Goal: Transaction & Acquisition: Purchase product/service

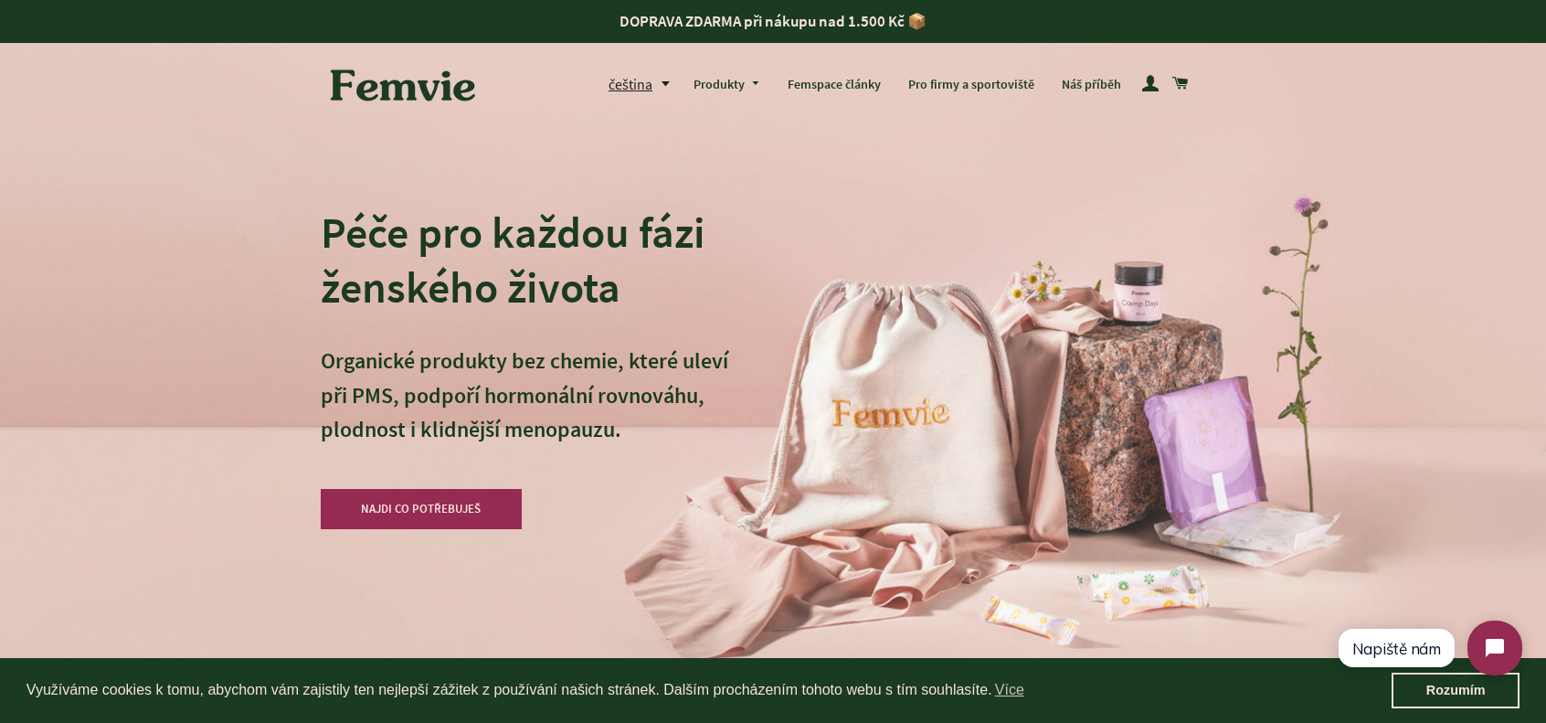
click at [778, 138] on div "Péče pro každou fázi ženského života Organické produkty bez chemie, které uleví…" at bounding box center [773, 361] width 905 height 723
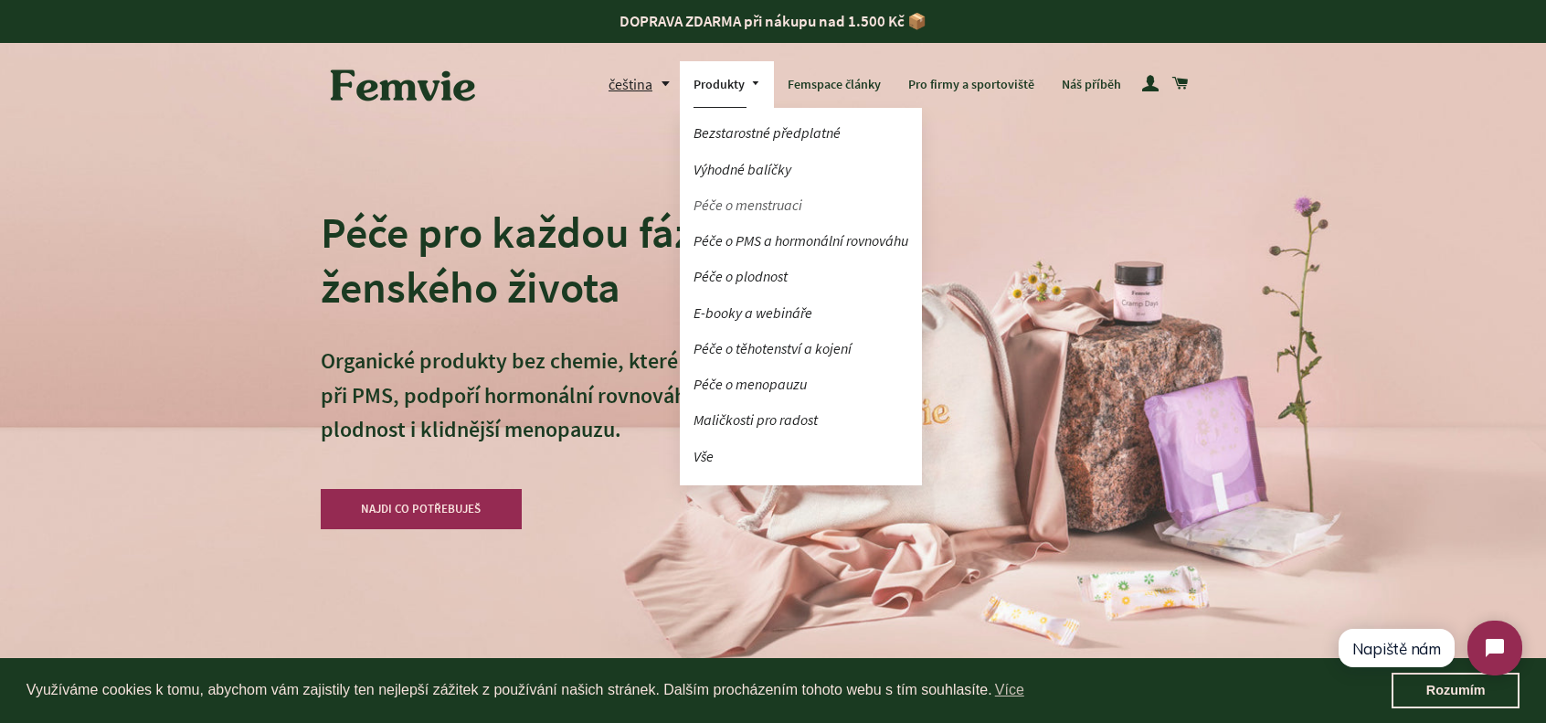
click at [757, 207] on link "Péče o menstruaci" at bounding box center [801, 205] width 242 height 32
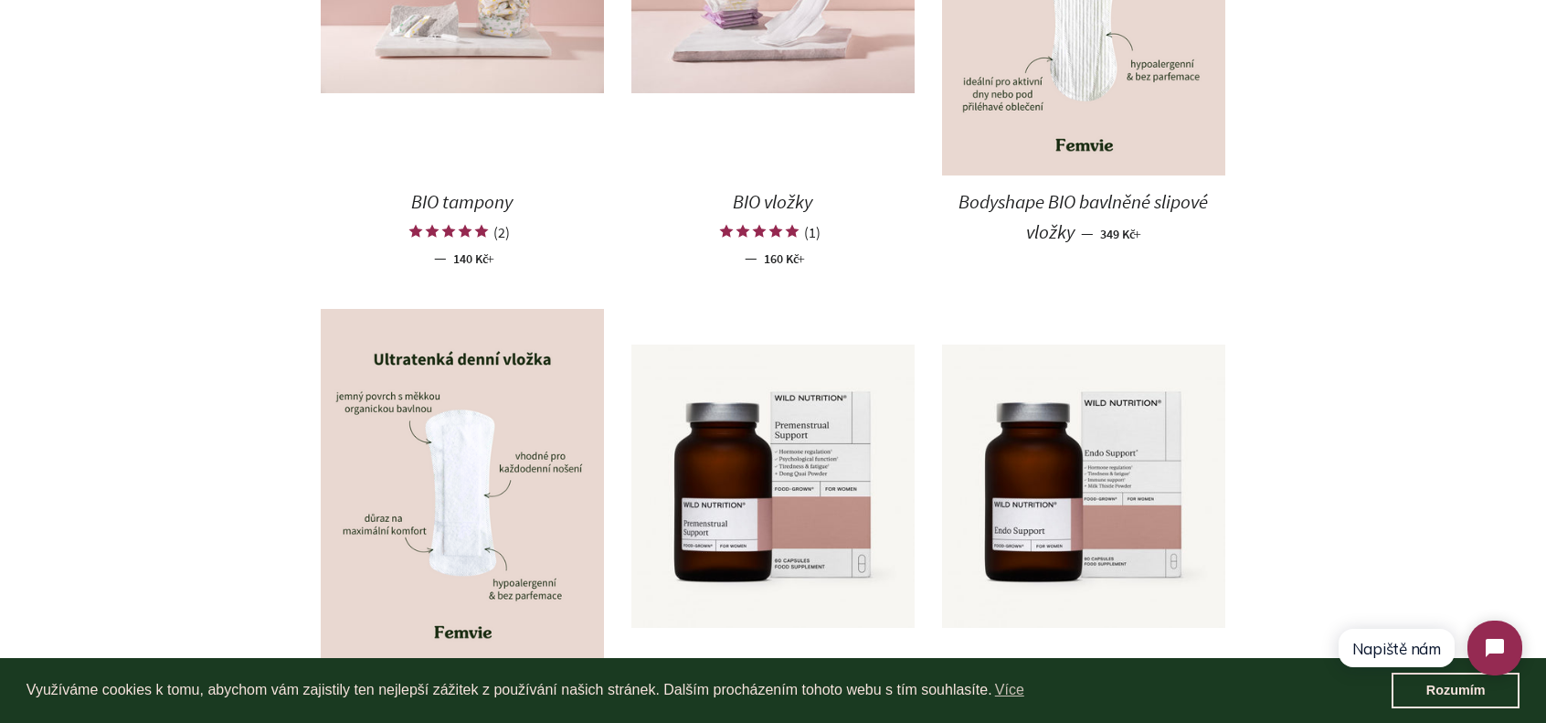
scroll to position [822, 0]
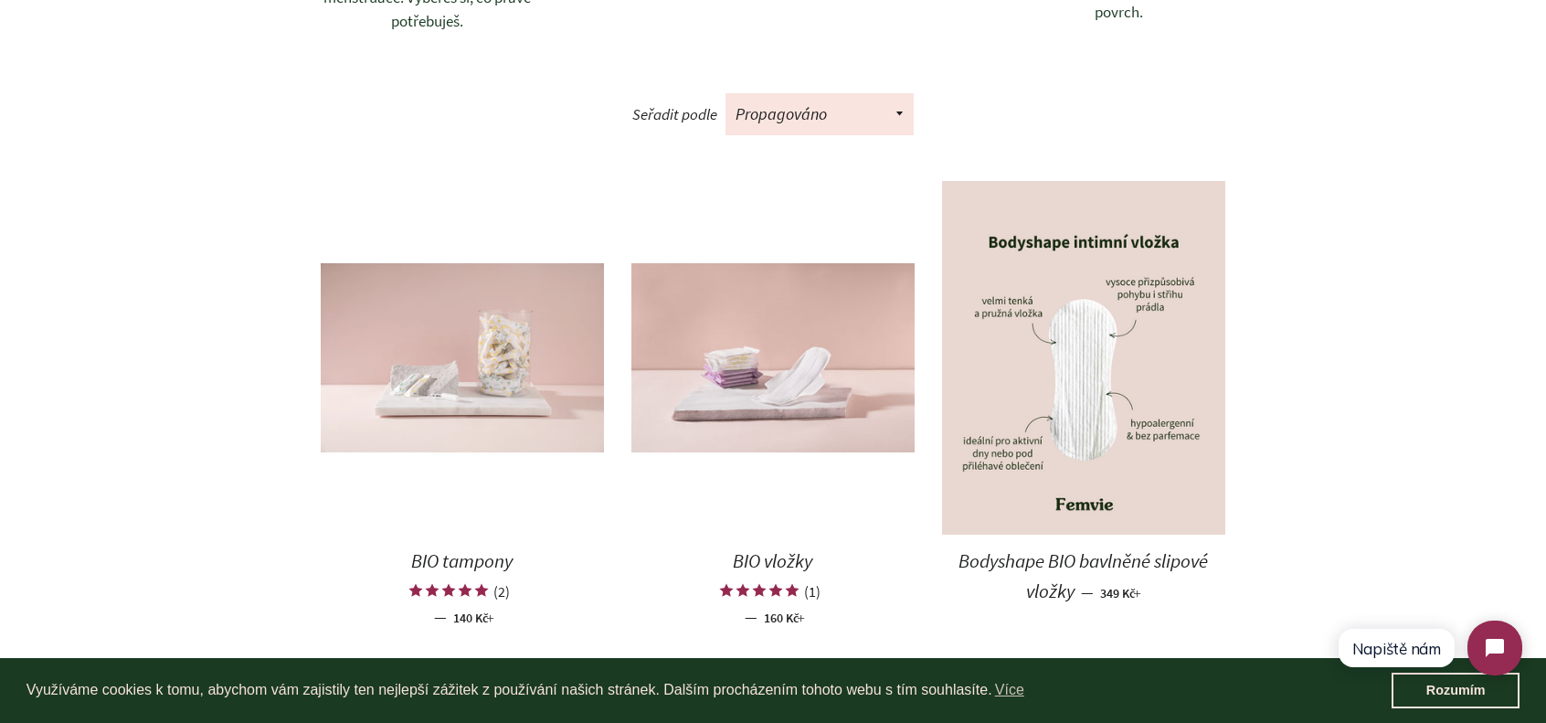
click at [476, 371] on img at bounding box center [462, 357] width 283 height 189
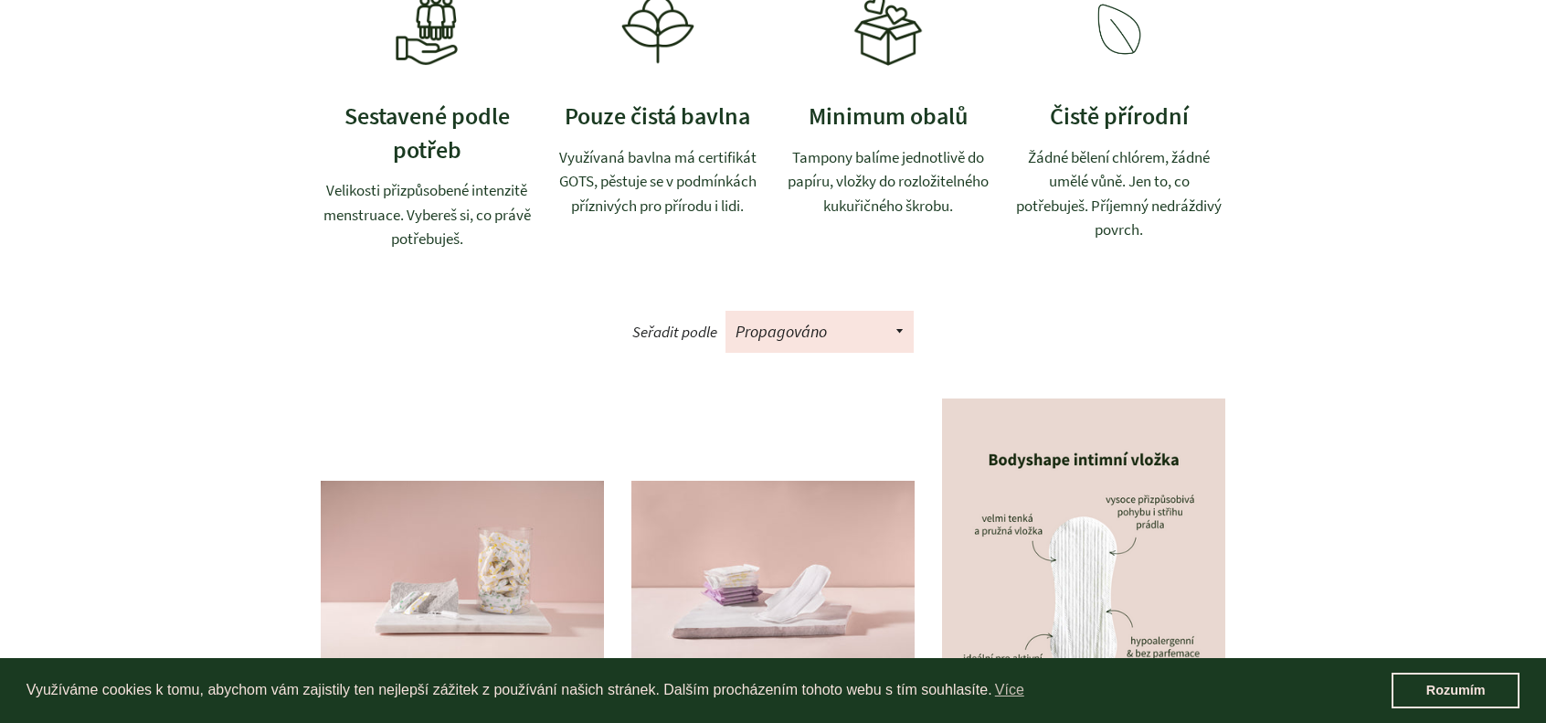
scroll to position [822, 0]
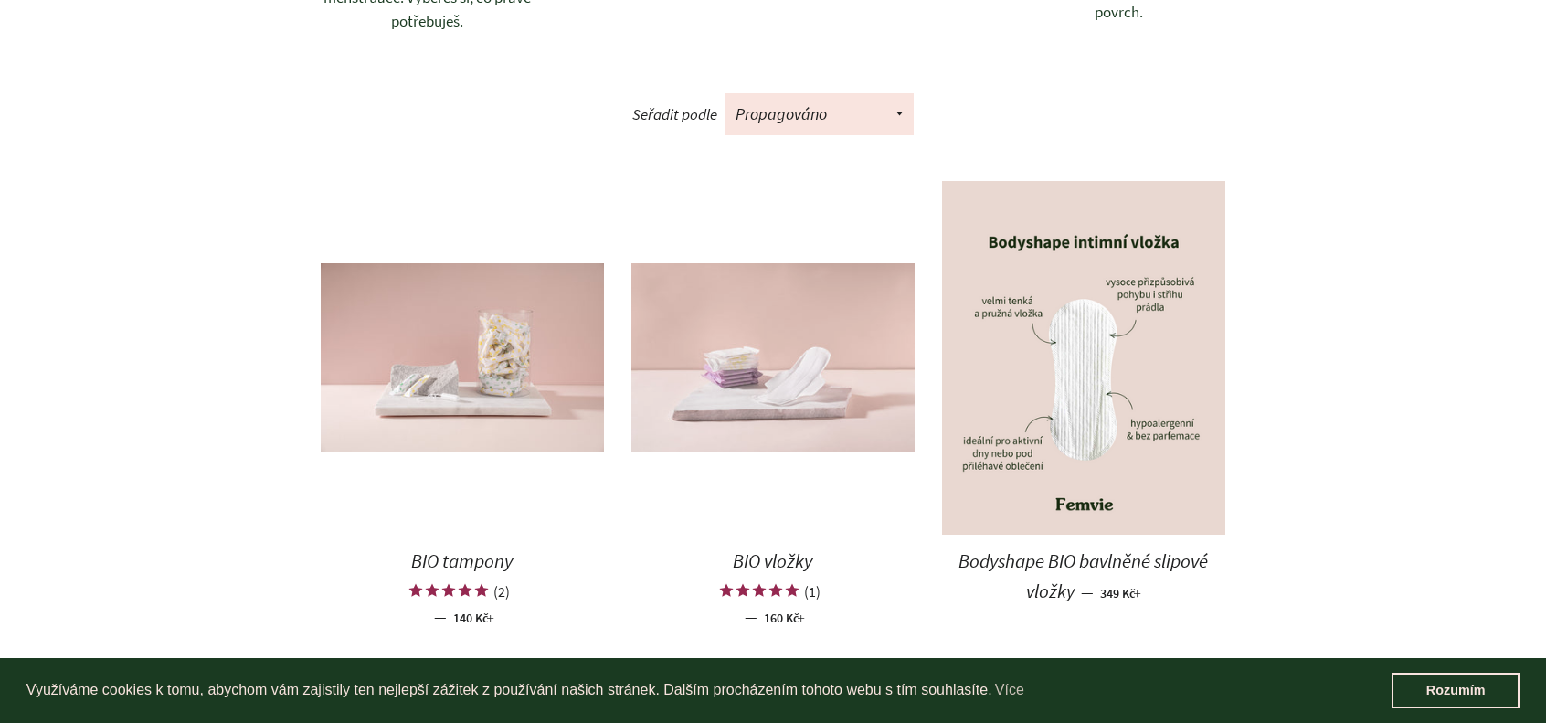
click at [757, 364] on img at bounding box center [772, 357] width 283 height 189
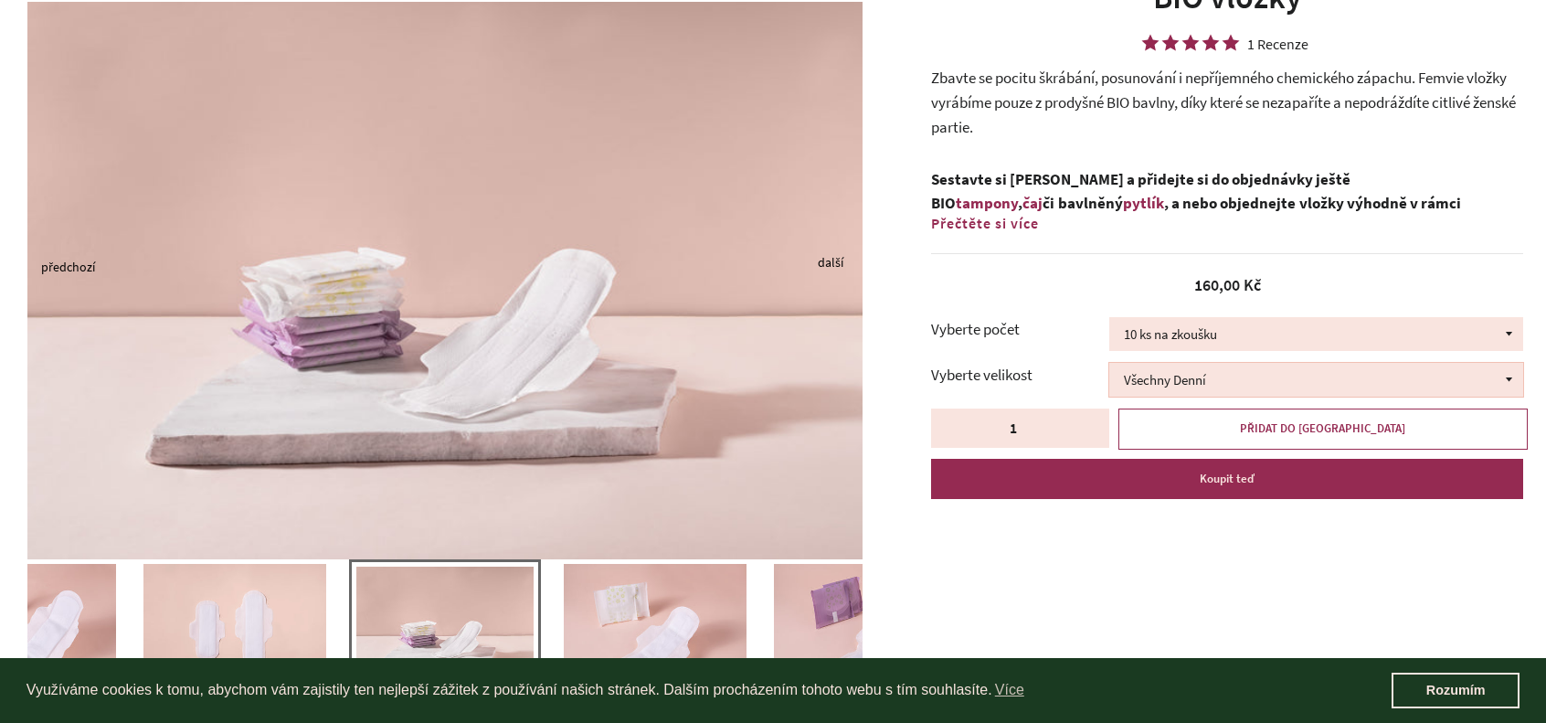
click at [1191, 379] on select "Všechny Denní Všechny Noční Půl na půl" at bounding box center [1316, 380] width 414 height 34
select select "Všechny Noční"
click at [1109, 363] on select "Všechny Denní Všechny Noční Půl na půl" at bounding box center [1316, 380] width 414 height 34
click at [1248, 327] on select "10 ks na zkoušku 30 ks 100 ks" at bounding box center [1316, 334] width 414 height 34
select select "30 ks"
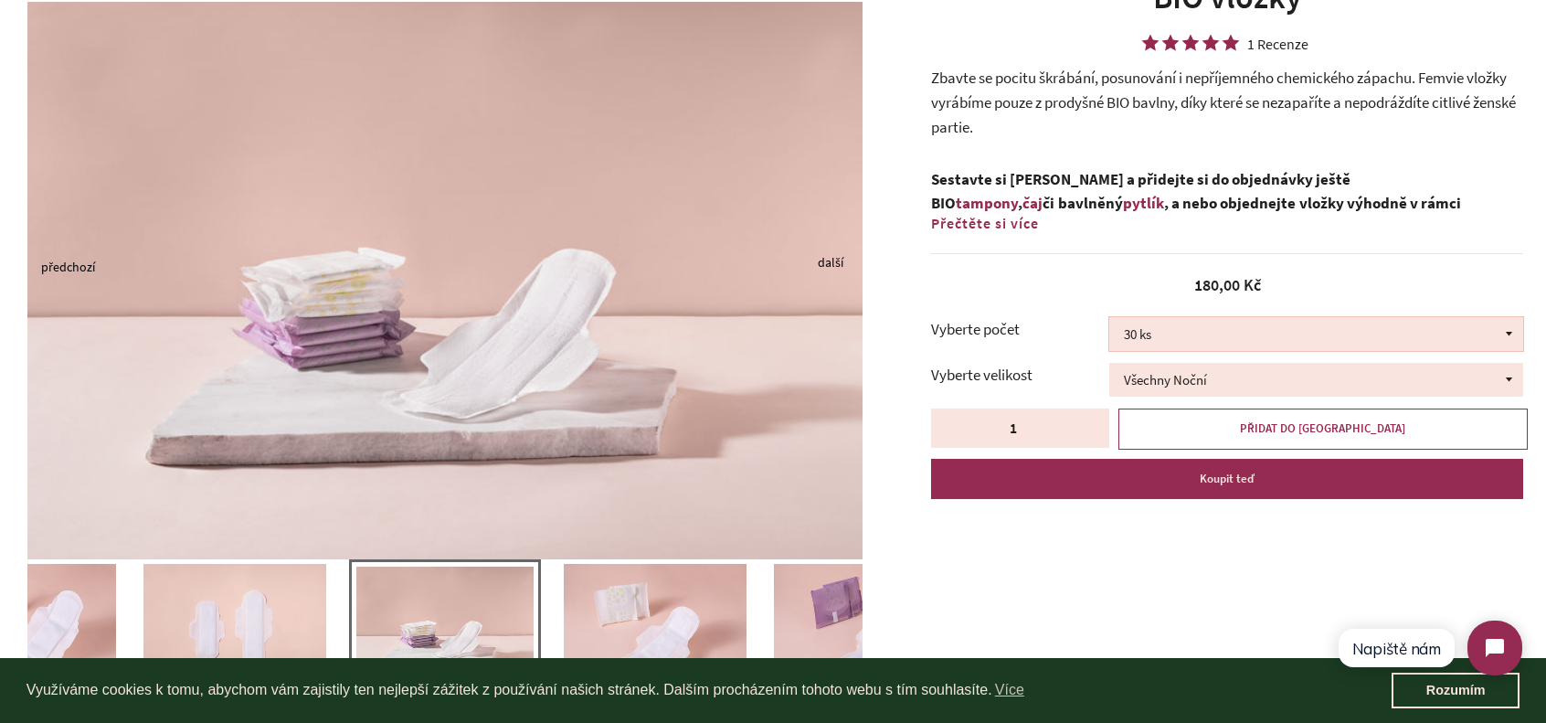
click at [1109, 317] on select "10 ks na zkoušku 30 ks 100 ks" at bounding box center [1316, 334] width 414 height 34
select select "Všechny Noční"
click at [1297, 428] on span "PŘIDAT DO KOŠÍKU" at bounding box center [1322, 428] width 165 height 16
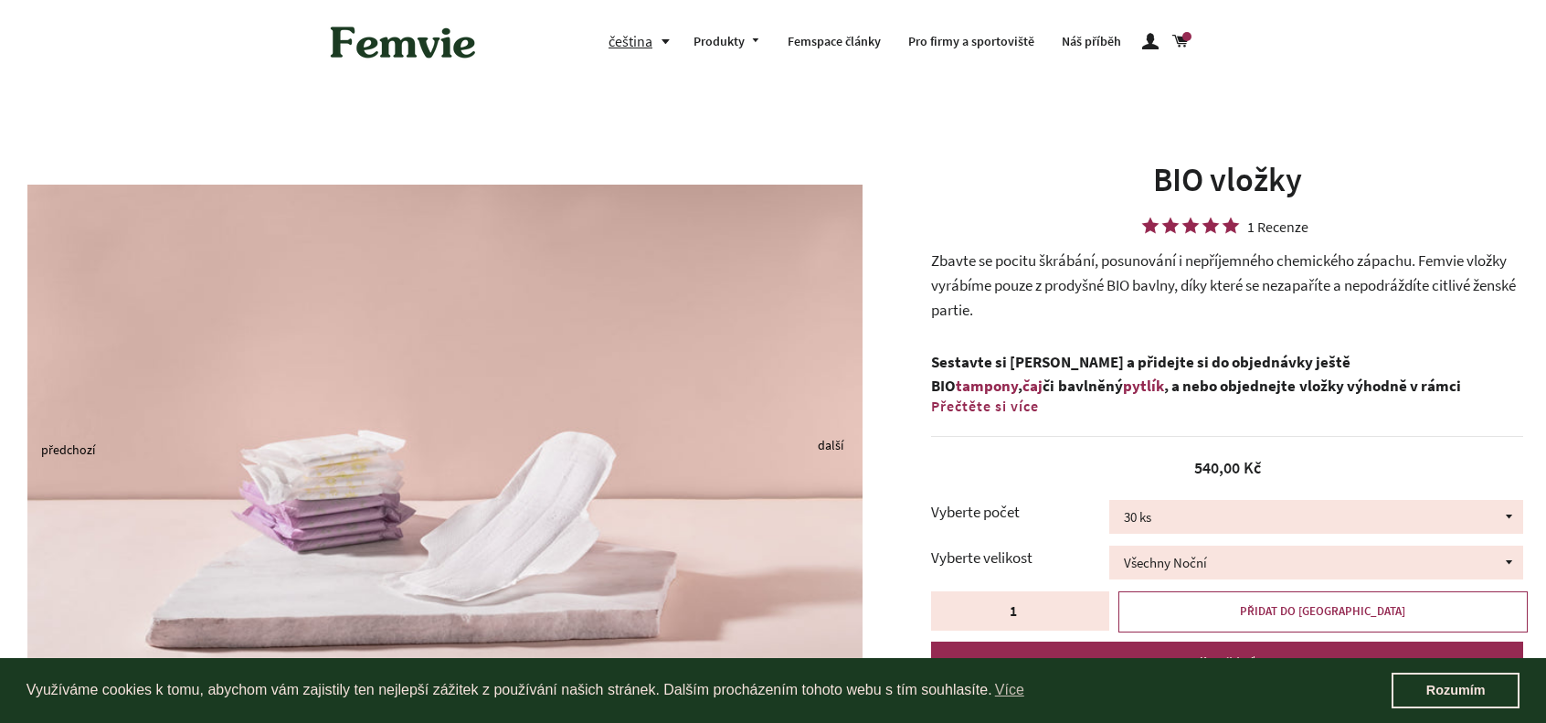
select select "30 ks"
select select "Všechny Noční"
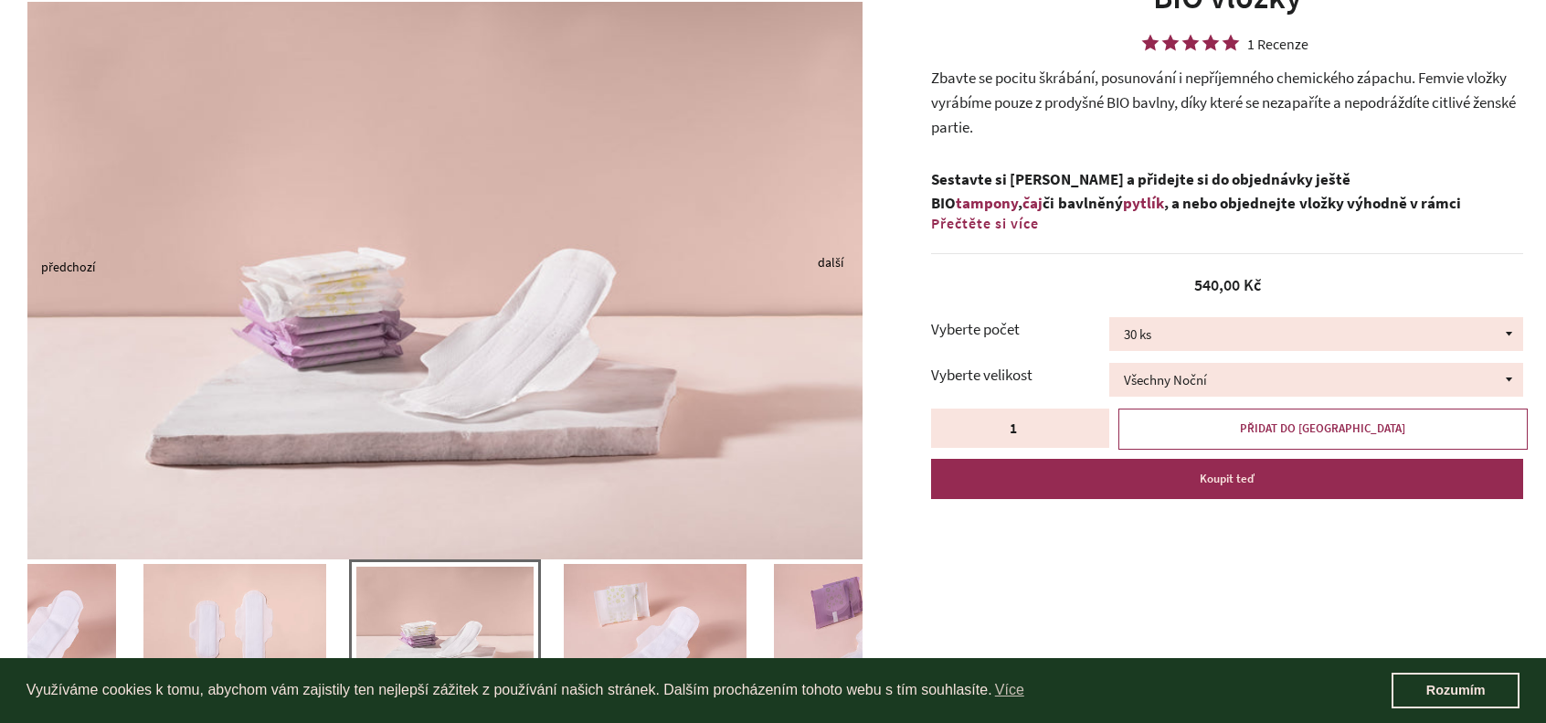
scroll to position [183, 0]
drag, startPoint x: 0, startPoint y: 0, endPoint x: 802, endPoint y: 486, distance: 938.0
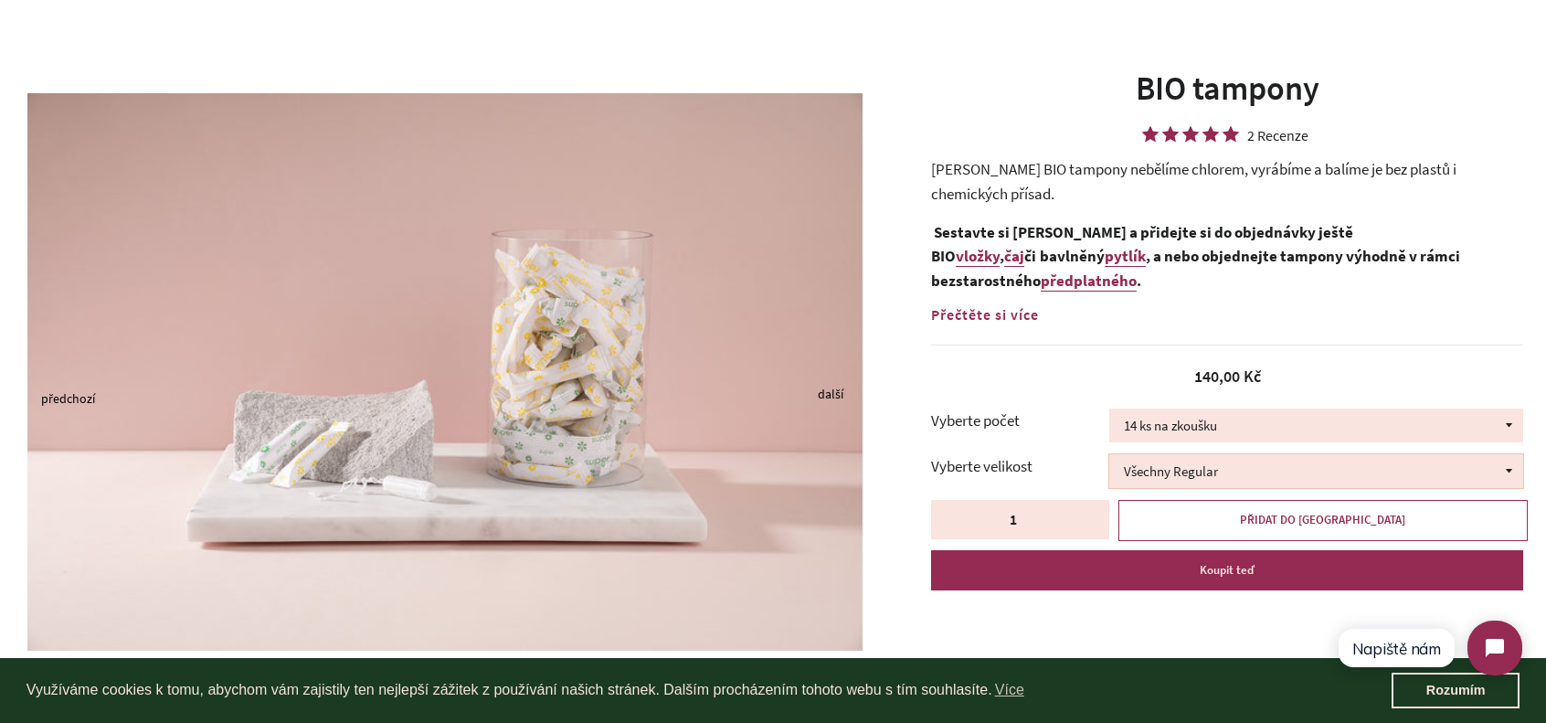
click at [1304, 476] on select "Všechny Regular Všechny Super Půl na půl" at bounding box center [1316, 471] width 414 height 34
select select "Půl na půl"
click at [1109, 454] on select "Všechny Regular Všechny Super Půl na půl" at bounding box center [1316, 471] width 414 height 34
click at [1215, 429] on select "14 ks na zkoušku 36 ks 100 ks" at bounding box center [1316, 425] width 414 height 34
select select "36 ks"
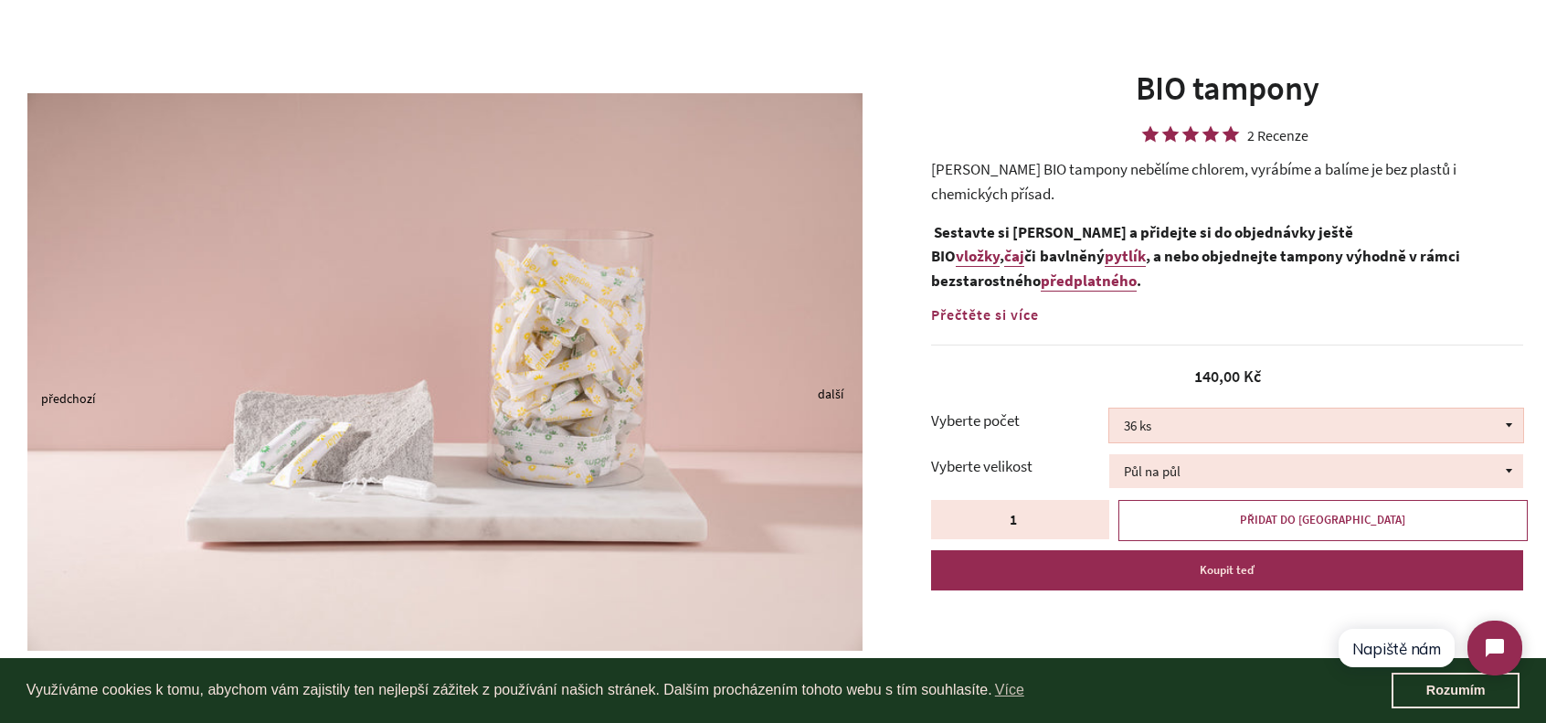
click at [1109, 408] on select "14 ks na zkoušku 36 ks 100 ks" at bounding box center [1316, 425] width 414 height 34
click at [1270, 517] on button "PŘIDAT DO KOŠÍKU" at bounding box center [1322, 520] width 409 height 40
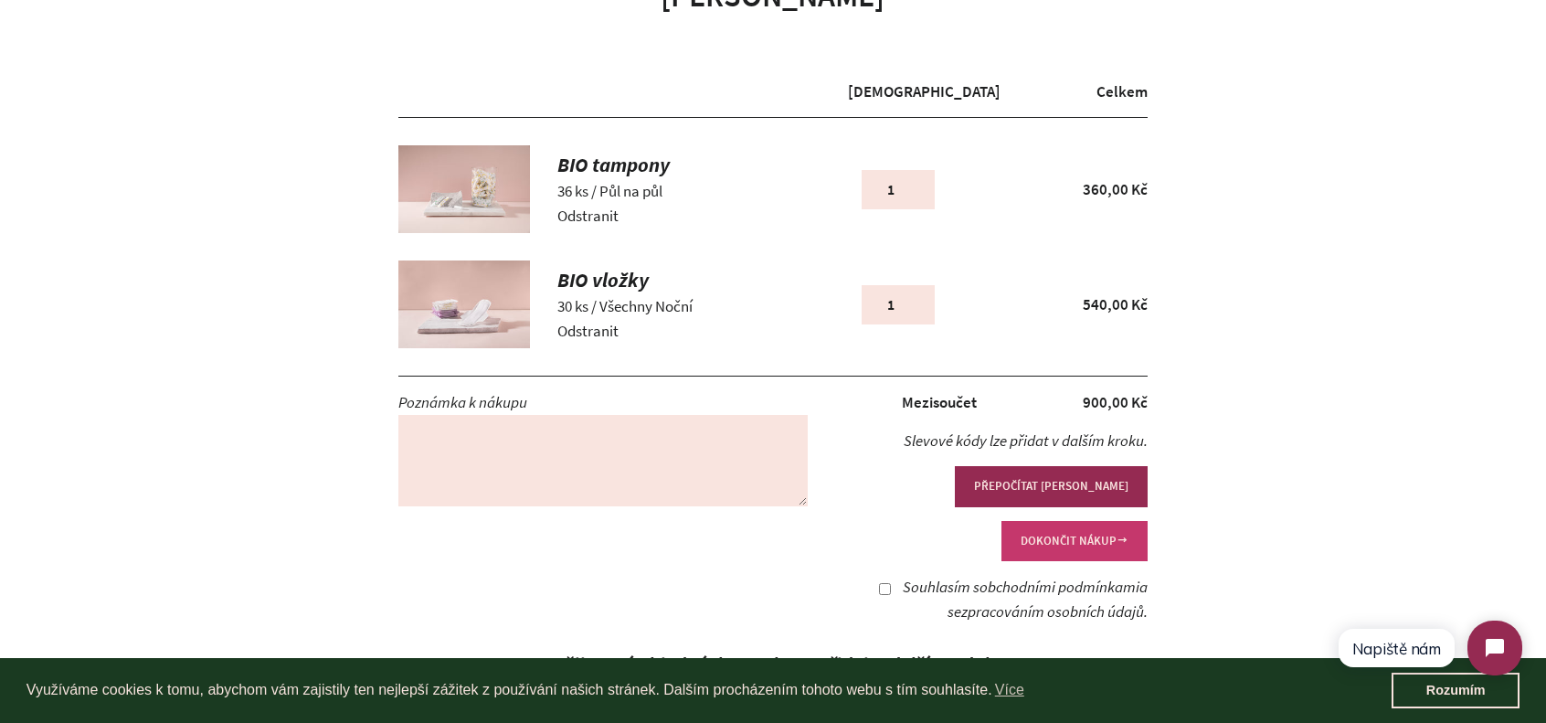
click at [1089, 521] on button "DOKONČIT NÁKUP" at bounding box center [1074, 541] width 146 height 40
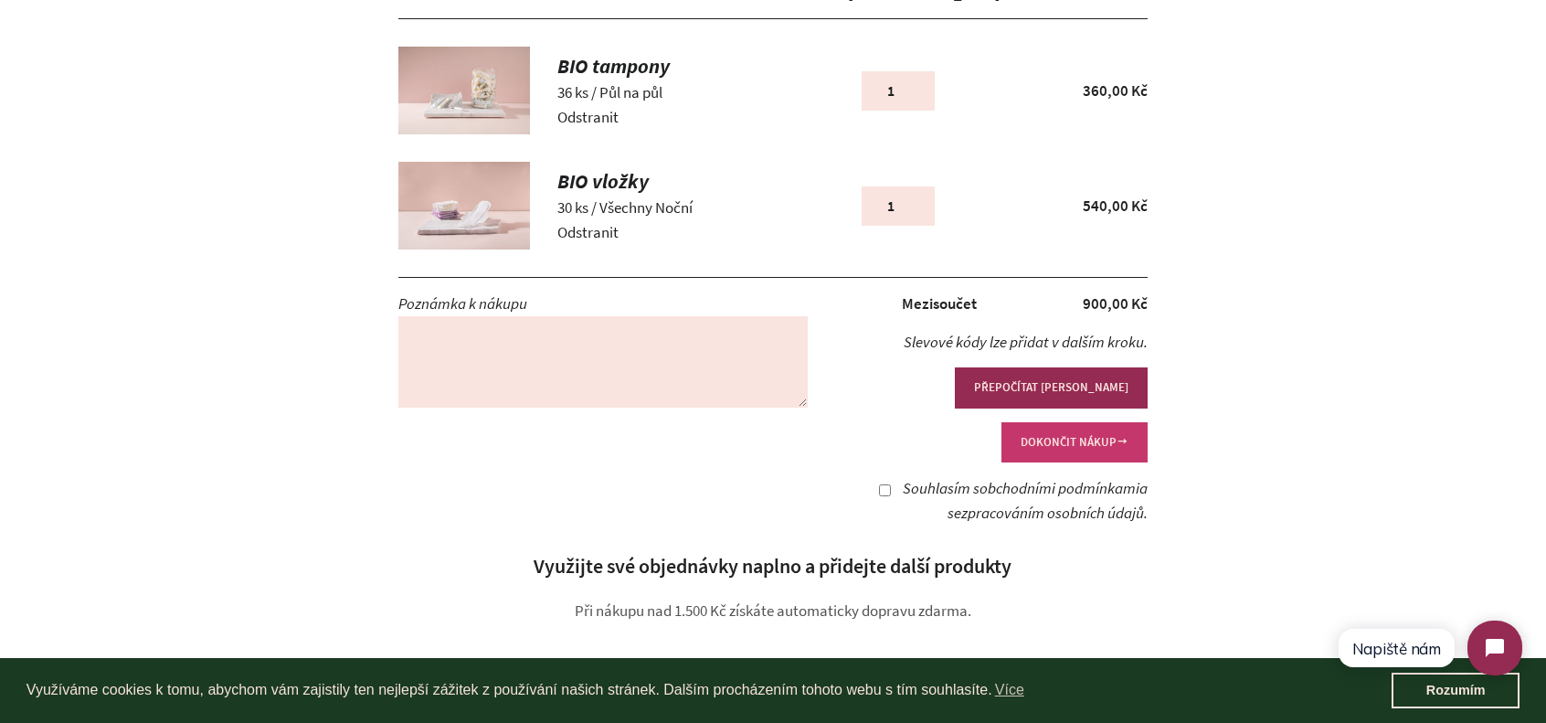
scroll to position [274, 0]
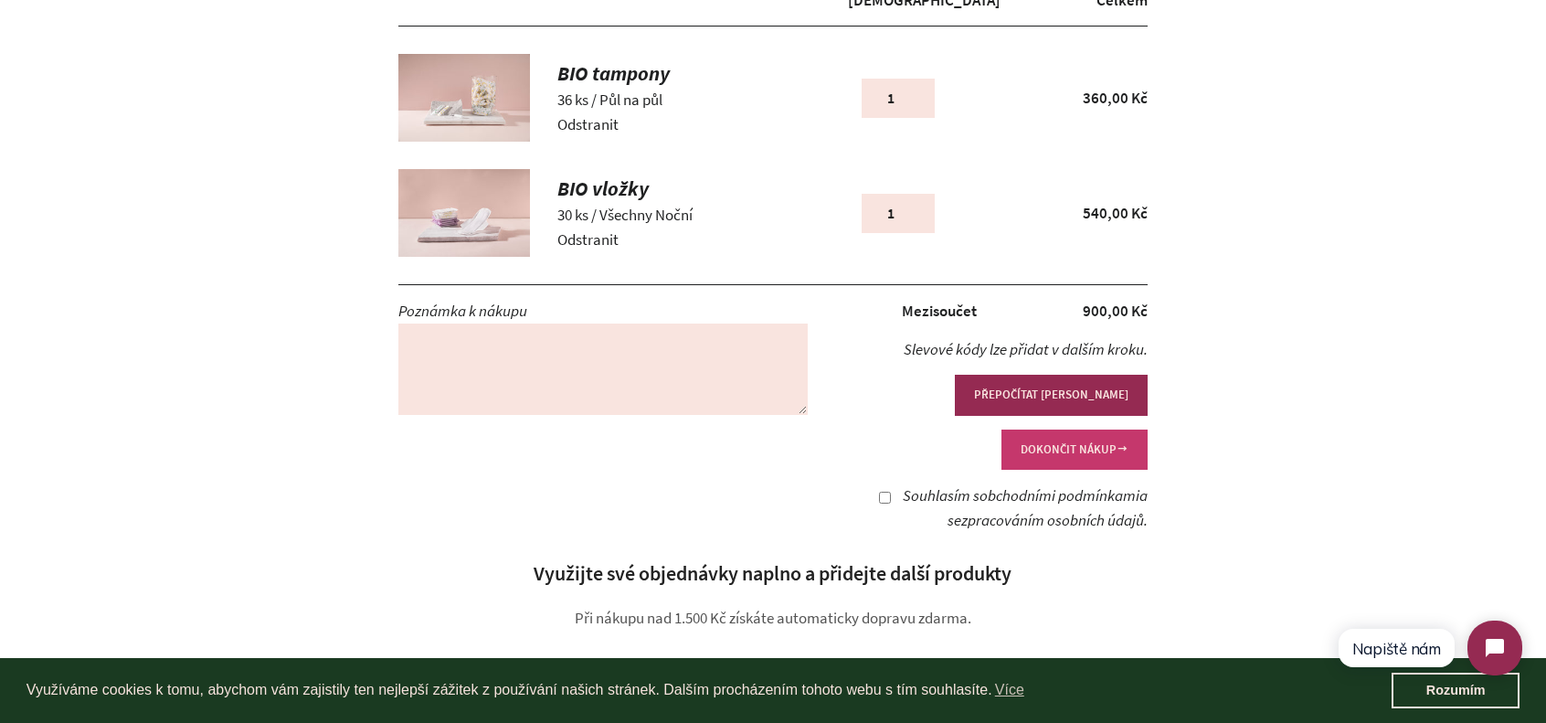
click at [1069, 429] on button "DOKONČIT NÁKUP" at bounding box center [1074, 449] width 146 height 40
click at [879, 492] on input "Souhlasím s obchodními podmínkami a se zpracováním osobních údajů ." at bounding box center [885, 498] width 12 height 12
checkbox input "true"
click at [1058, 429] on button "DOKONČIT NÁKUP" at bounding box center [1074, 449] width 146 height 40
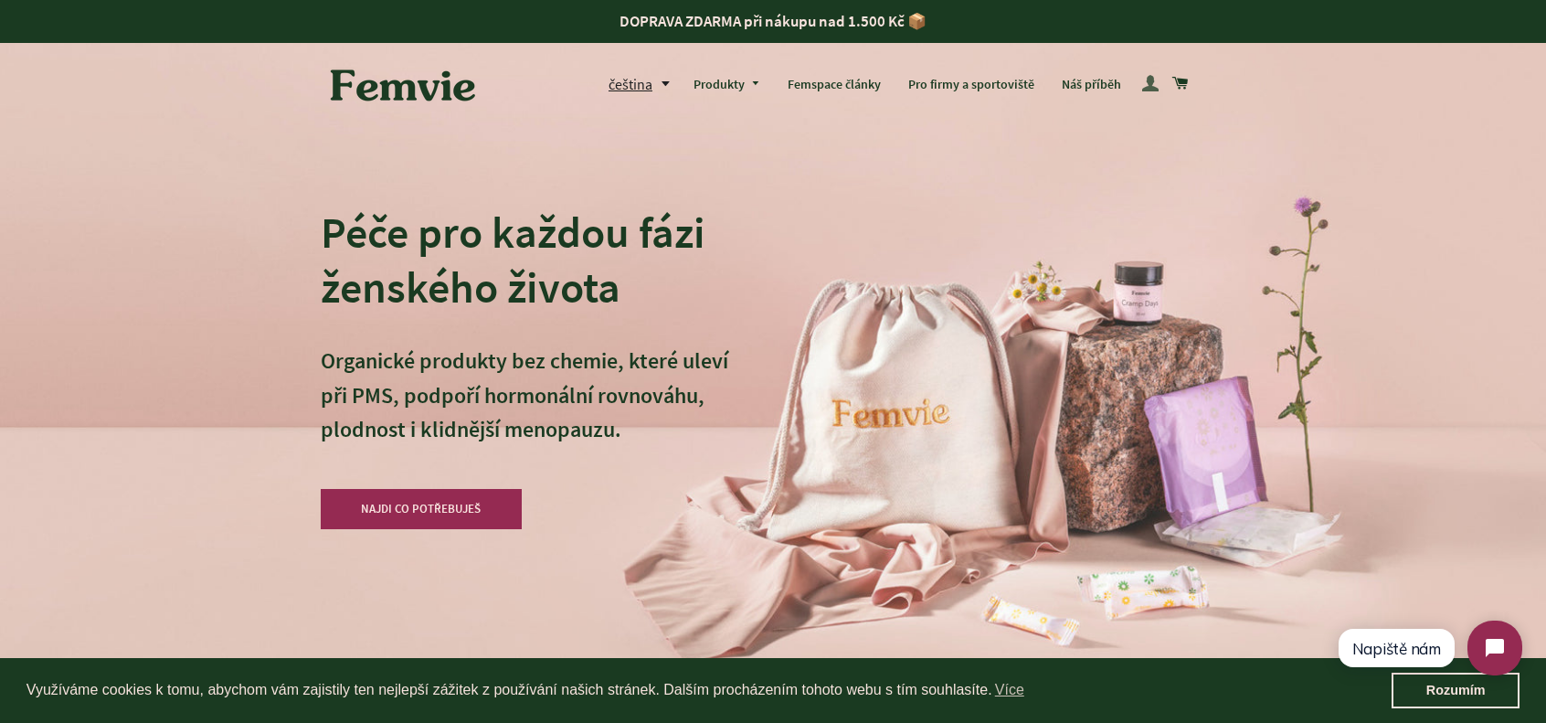
click at [1146, 92] on span at bounding box center [1150, 84] width 16 height 26
click at [1146, 90] on span at bounding box center [1150, 84] width 16 height 26
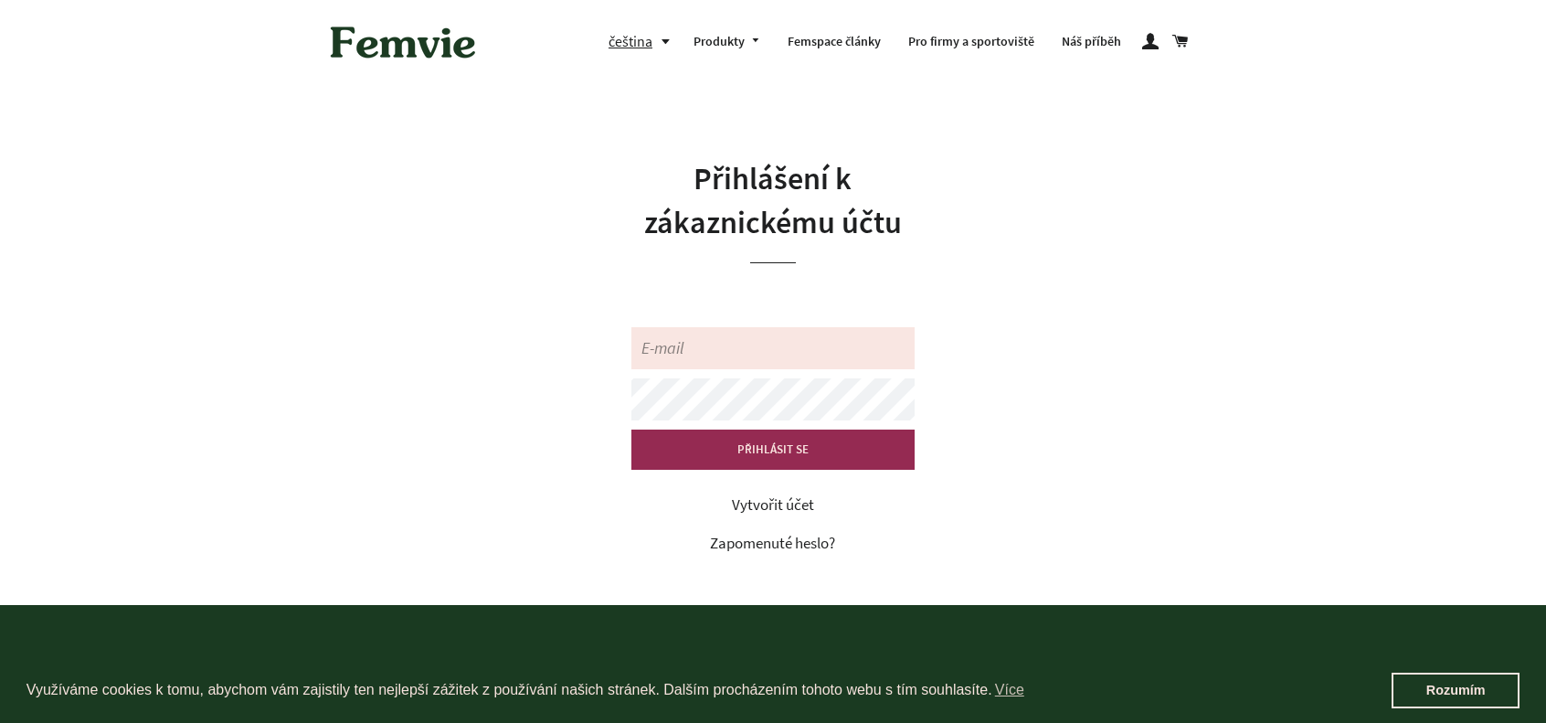
click at [728, 340] on input "E-mail" at bounding box center [772, 348] width 283 height 42
type input "izumicz159@gmail.com"
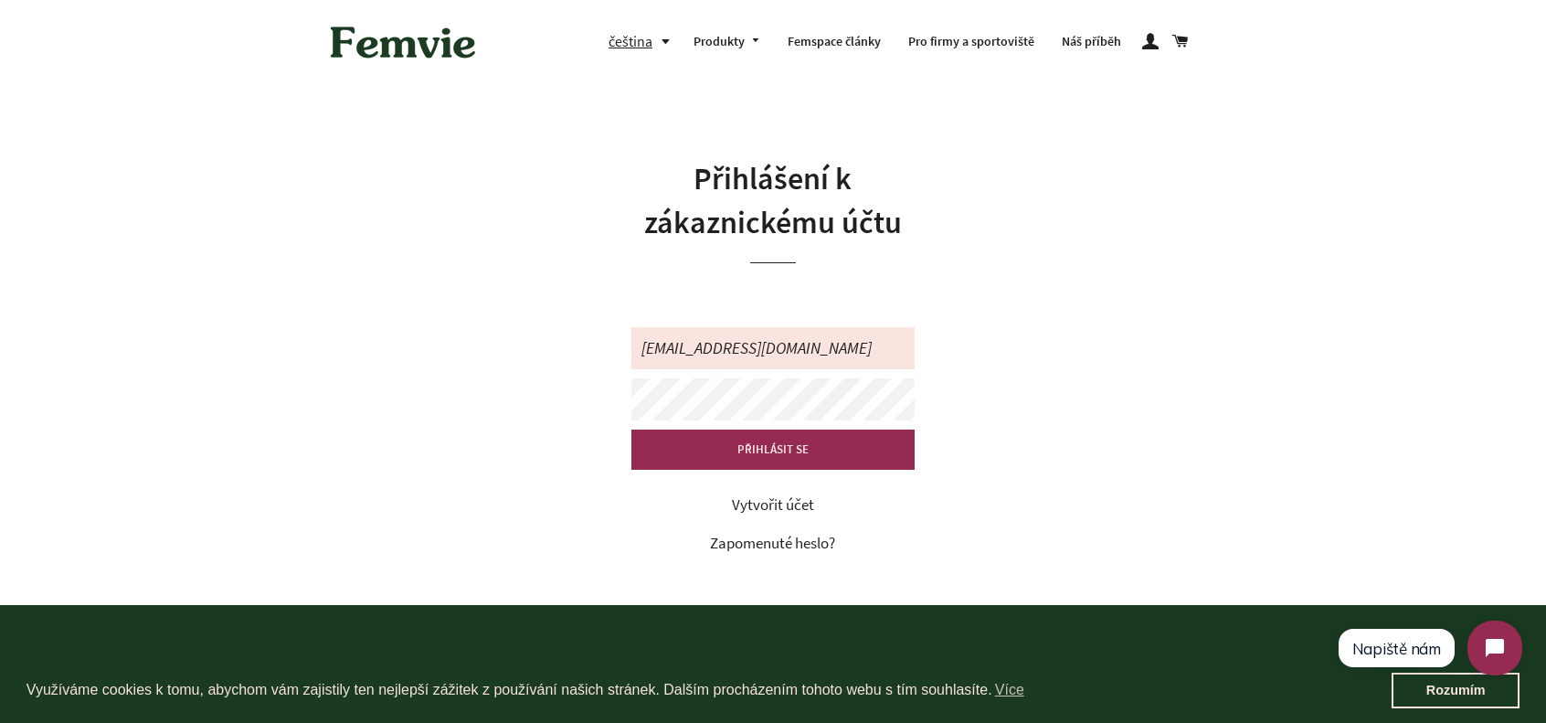
click at [777, 503] on link "Vytvořit účet" at bounding box center [773, 504] width 82 height 20
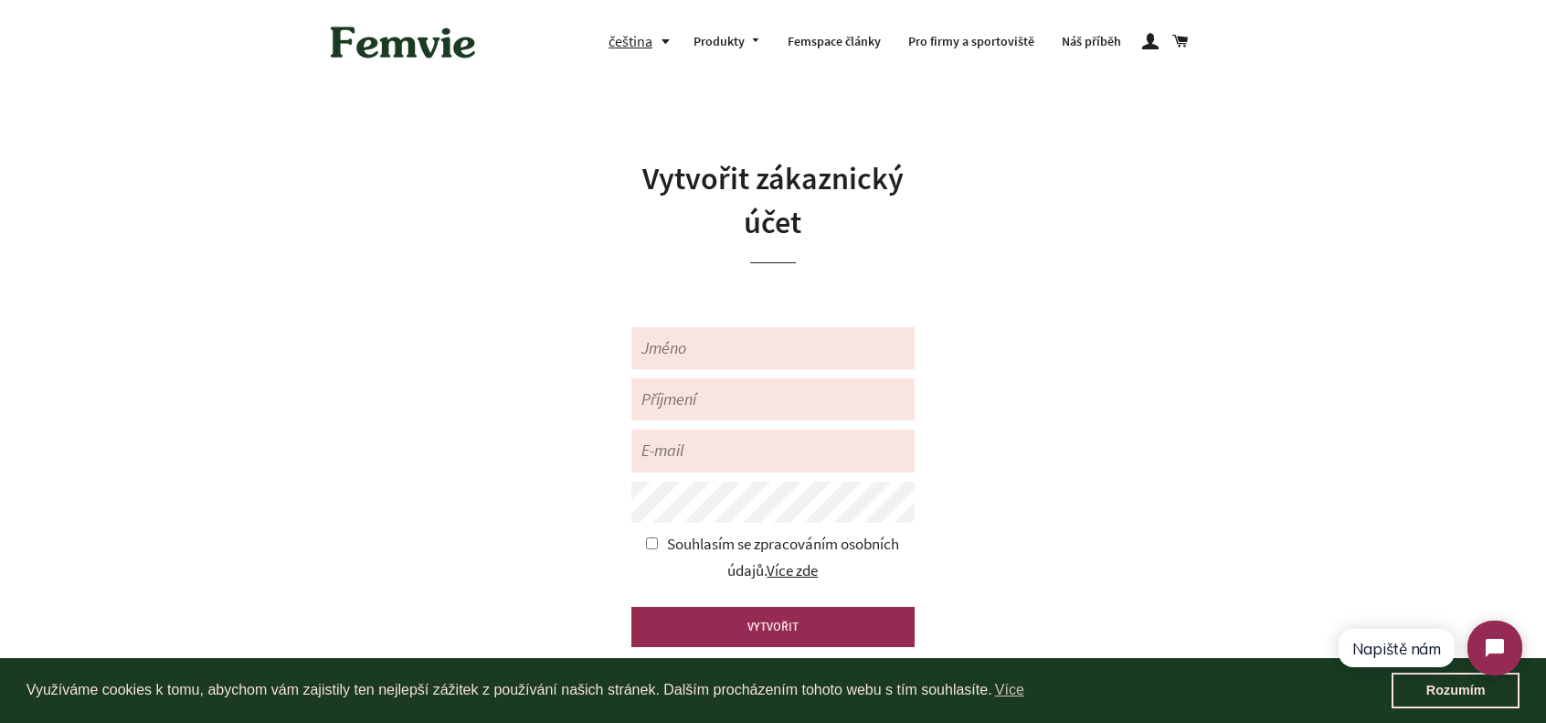
click at [688, 344] on input "Jméno" at bounding box center [772, 348] width 283 height 42
type input "Magdaléna"
click at [682, 413] on input "Příjmení" at bounding box center [772, 399] width 283 height 42
click at [654, 391] on input "JAnčiová" at bounding box center [772, 399] width 283 height 42
type input "Jančiová"
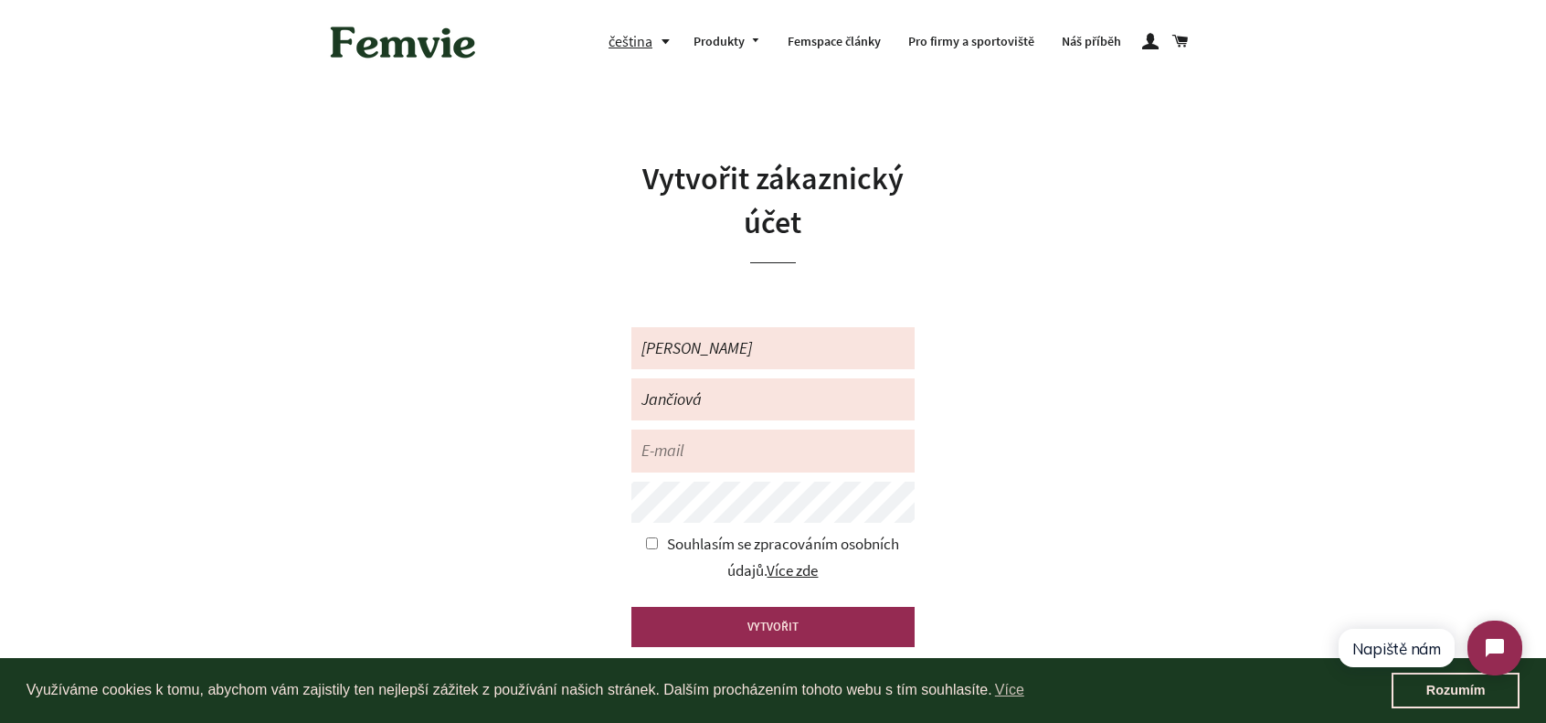
click at [722, 441] on input "E-mail" at bounding box center [772, 450] width 283 height 42
type input "izumicz159@gmail.com"
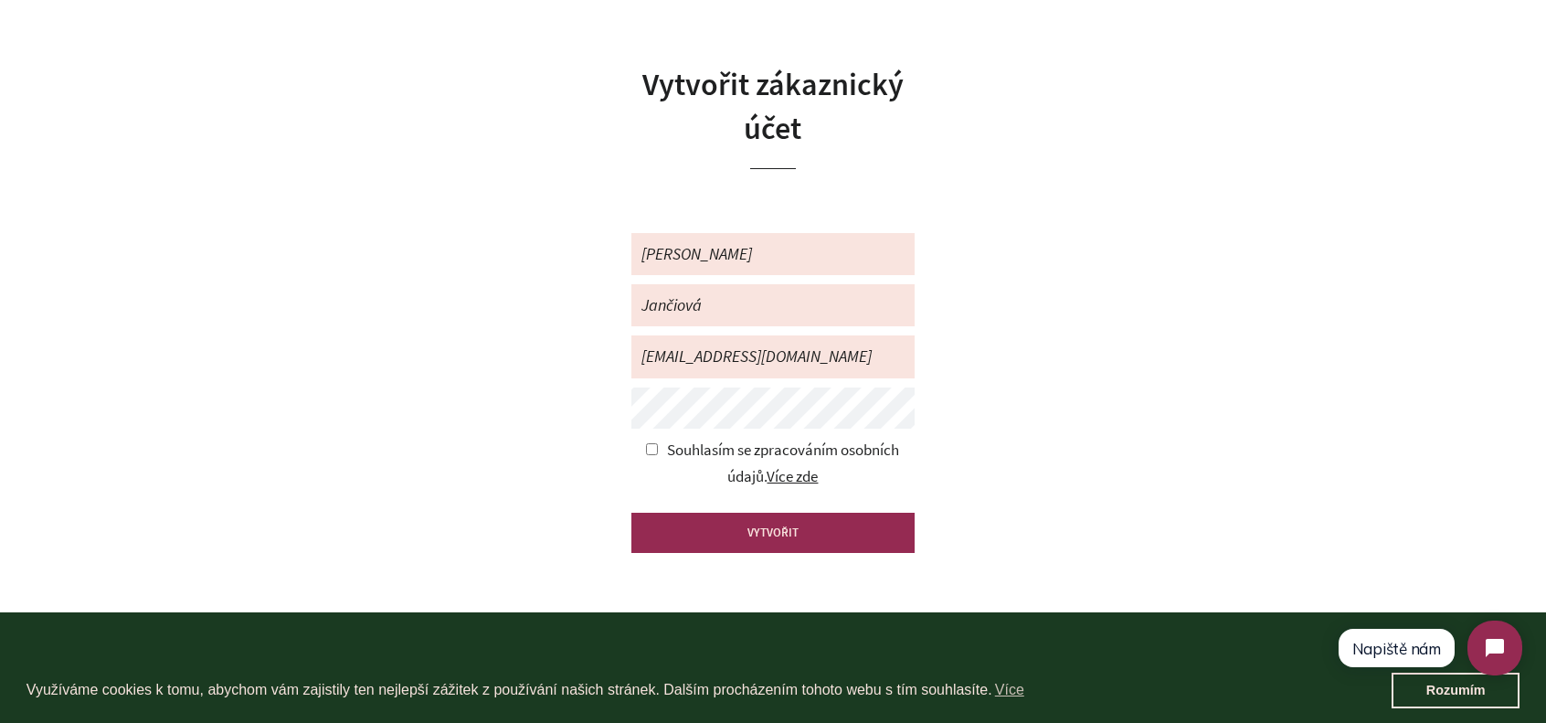
scroll to position [91, 0]
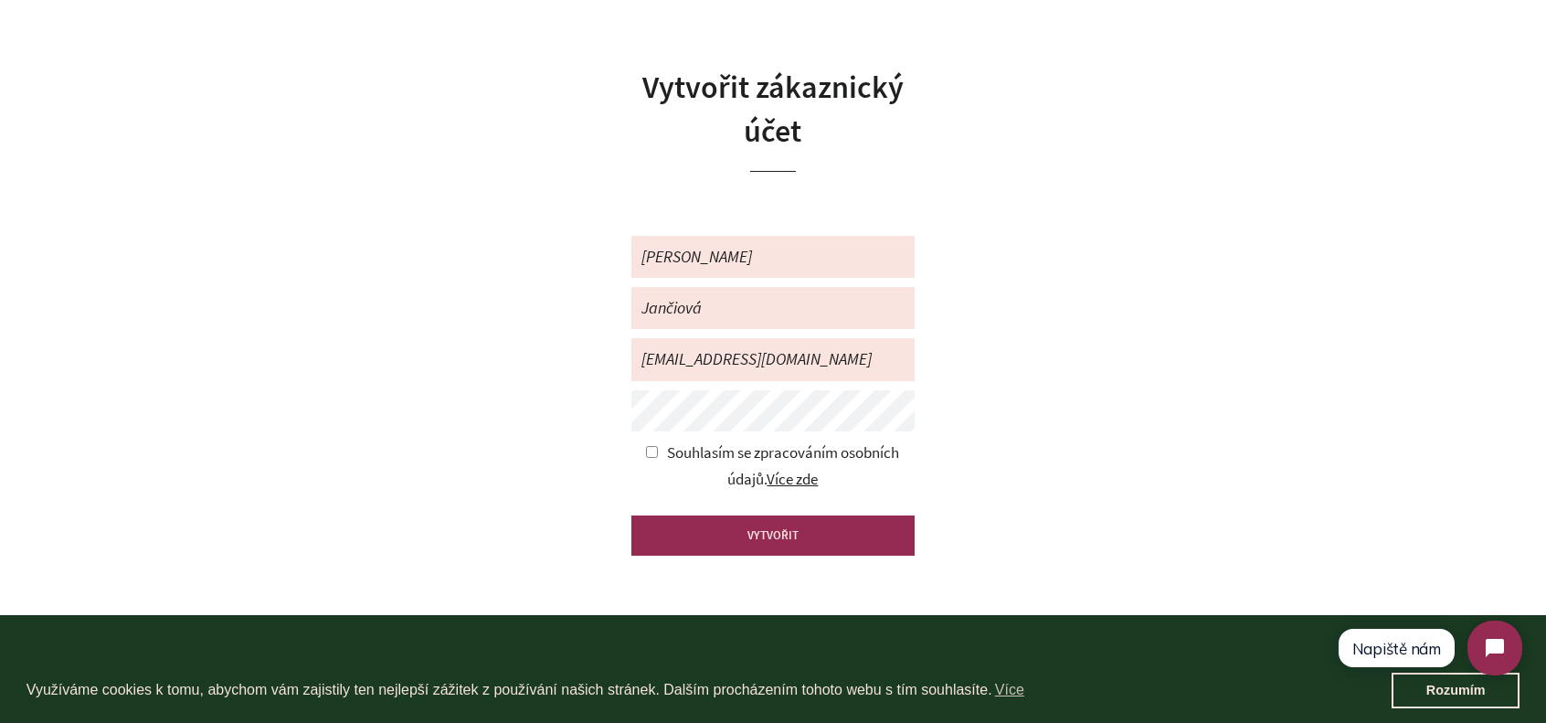
click at [641, 445] on div "Souhlasím se zpracováním osobních údajů. Více zde" at bounding box center [772, 477] width 283 height 75
click at [647, 446] on input "checkbox" at bounding box center [652, 452] width 12 height 12
checkbox input "true"
click at [753, 535] on input "VYTVOŘIT" at bounding box center [772, 535] width 283 height 40
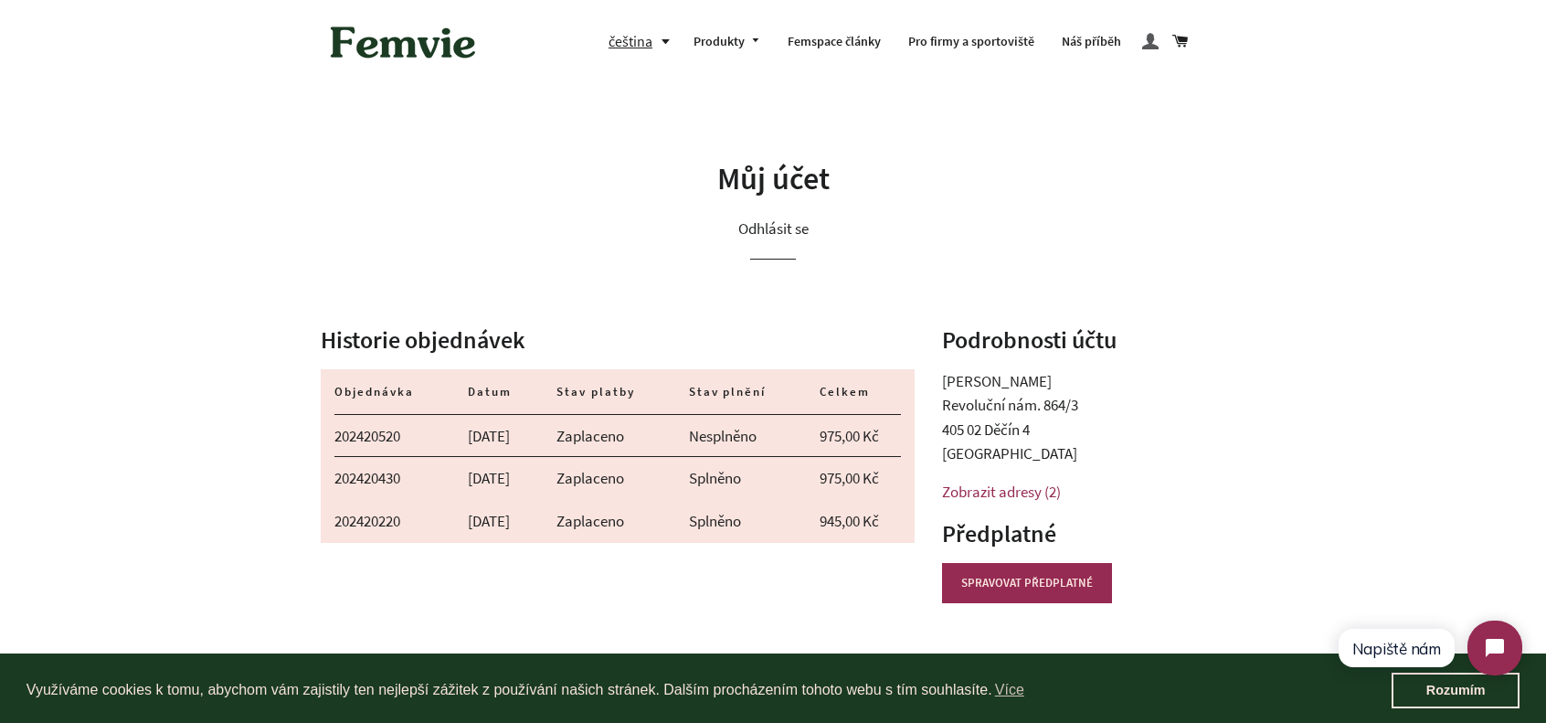
click at [1155, 45] on span at bounding box center [1150, 42] width 16 height 26
click at [1153, 44] on span at bounding box center [1150, 42] width 16 height 26
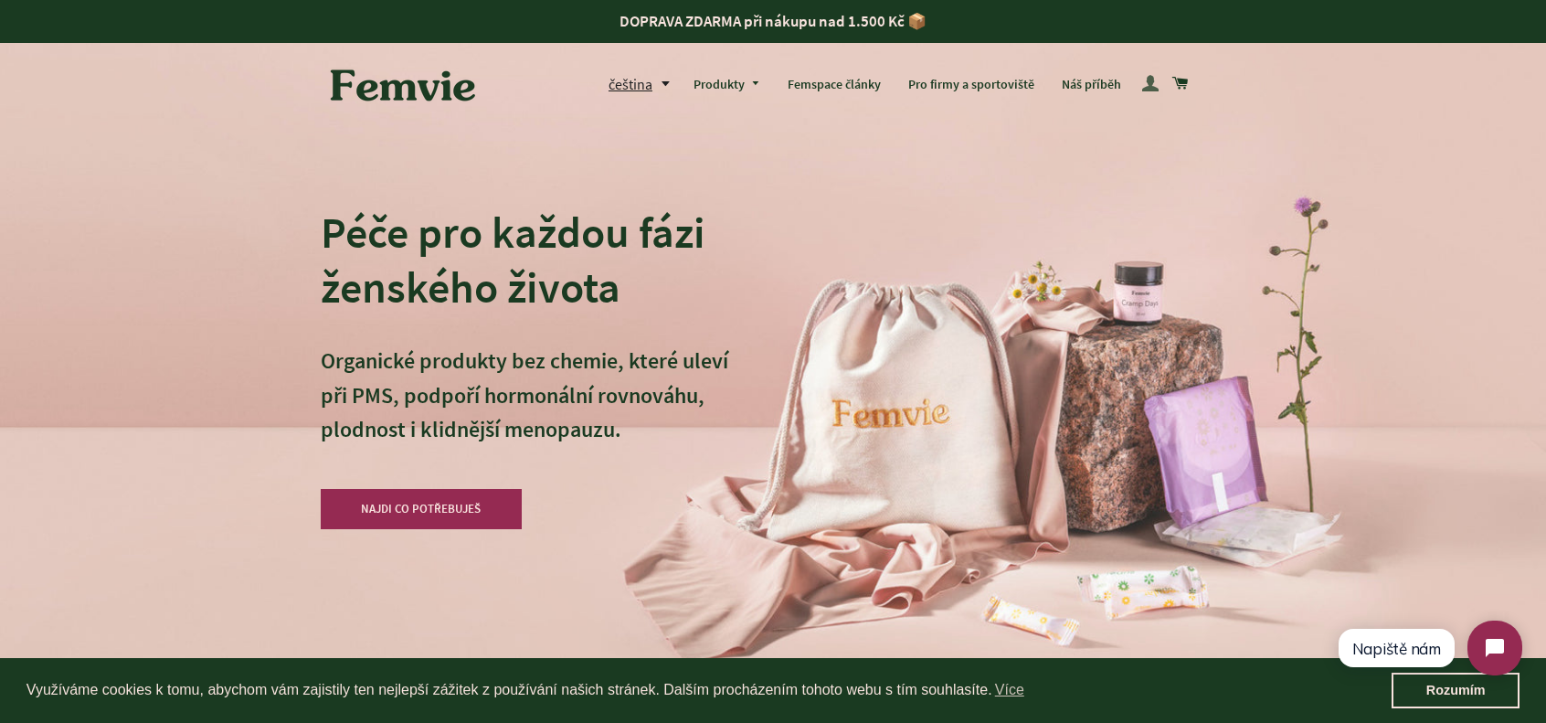
click at [1159, 78] on span at bounding box center [1150, 84] width 16 height 26
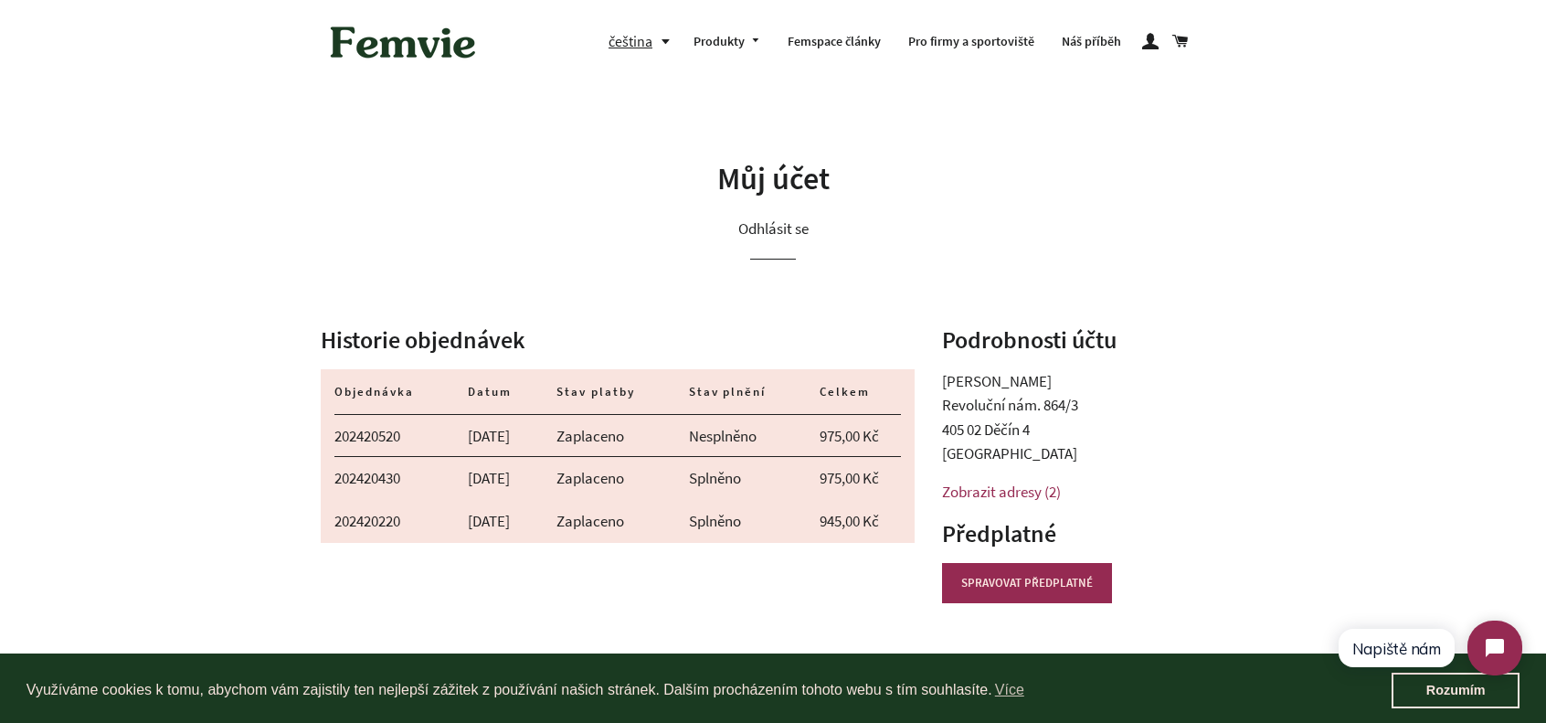
click at [1009, 486] on link "Zobrazit adresy (2)" at bounding box center [1001, 492] width 119 height 20
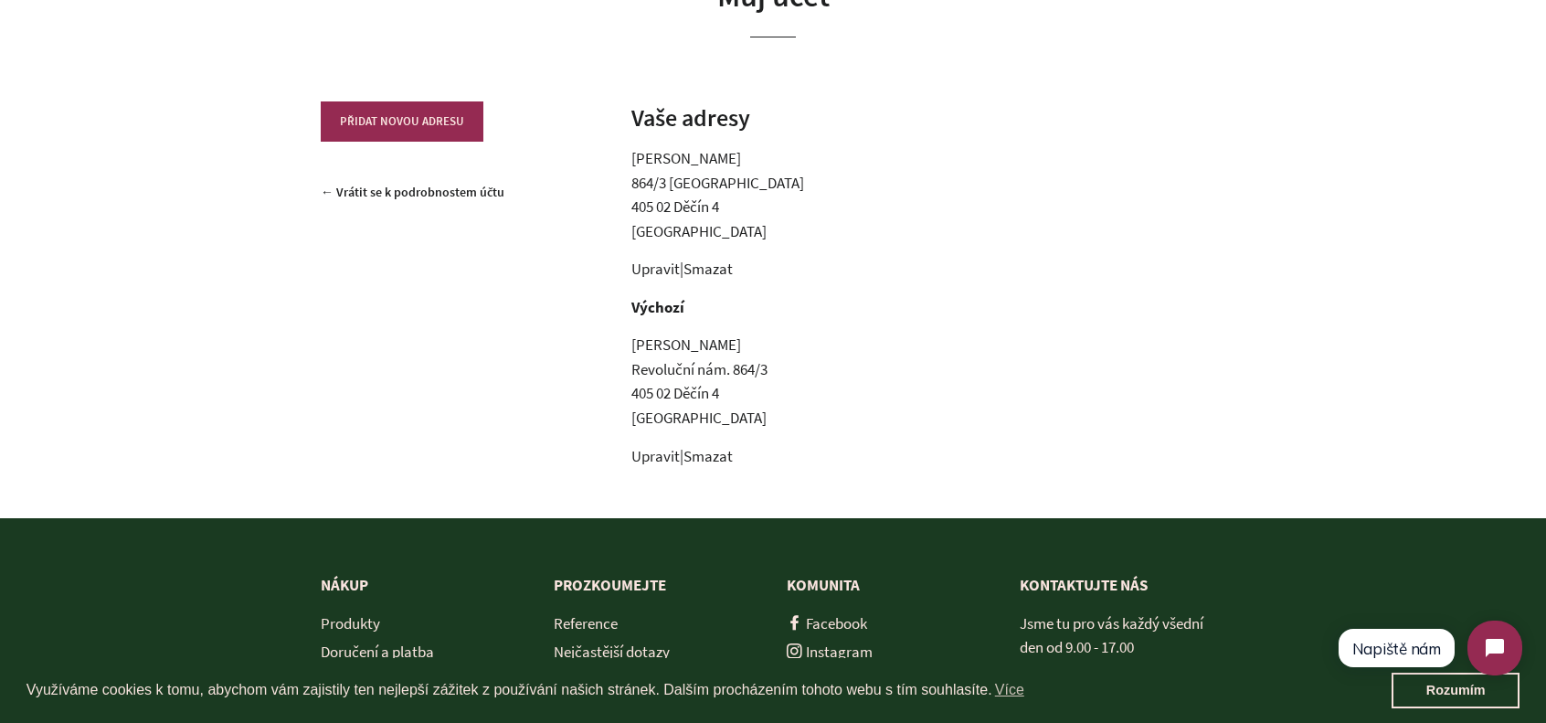
scroll to position [91, 0]
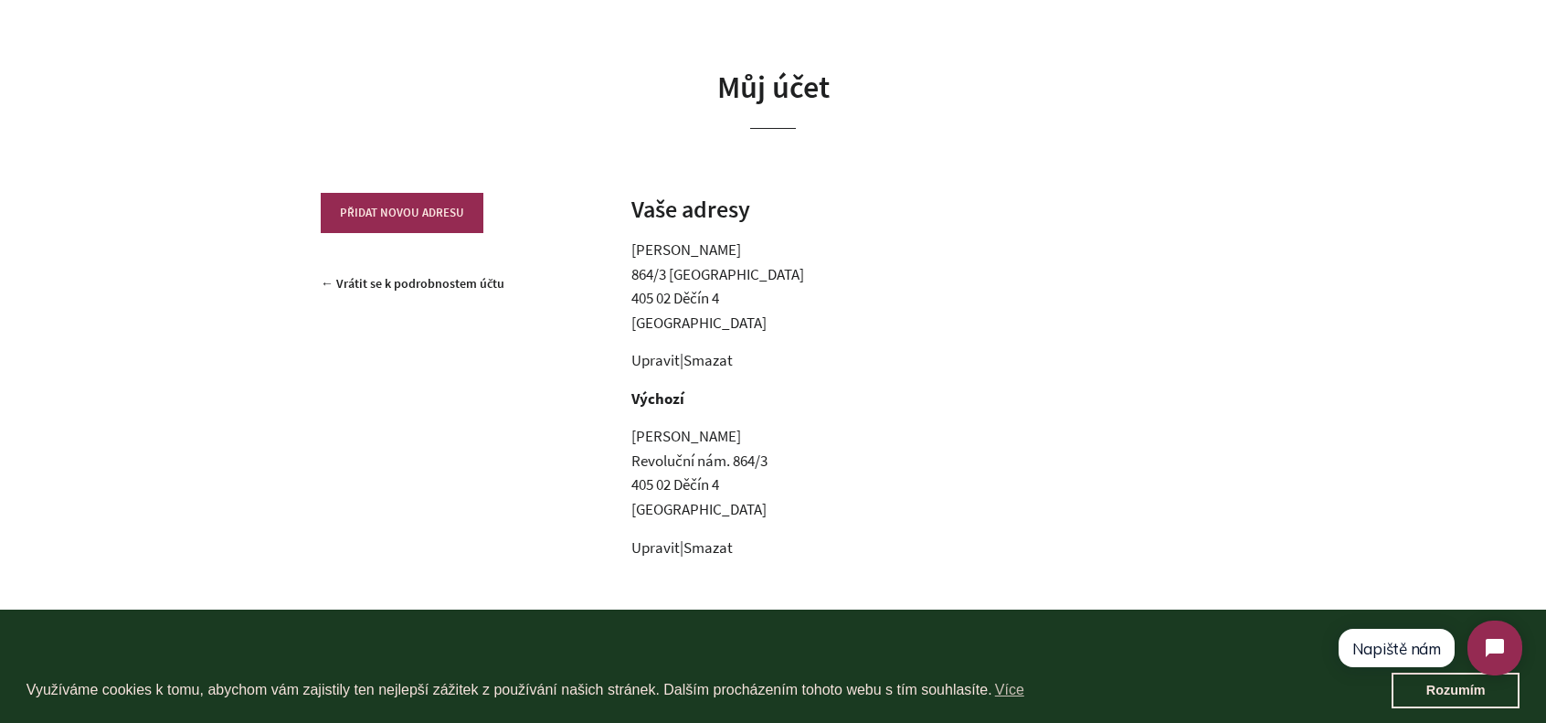
click at [704, 361] on link "Smazat" at bounding box center [707, 360] width 49 height 20
